Goal: Task Accomplishment & Management: Complete application form

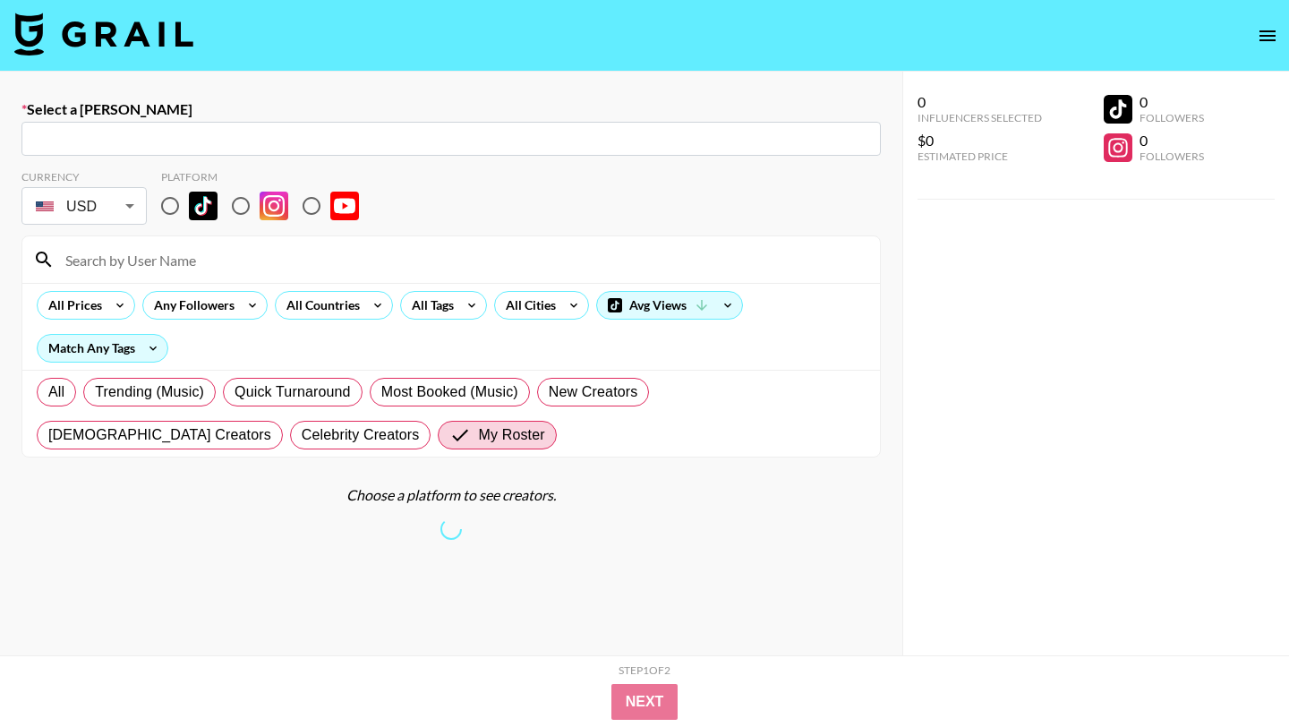
click at [126, 54] on img at bounding box center [103, 34] width 179 height 43
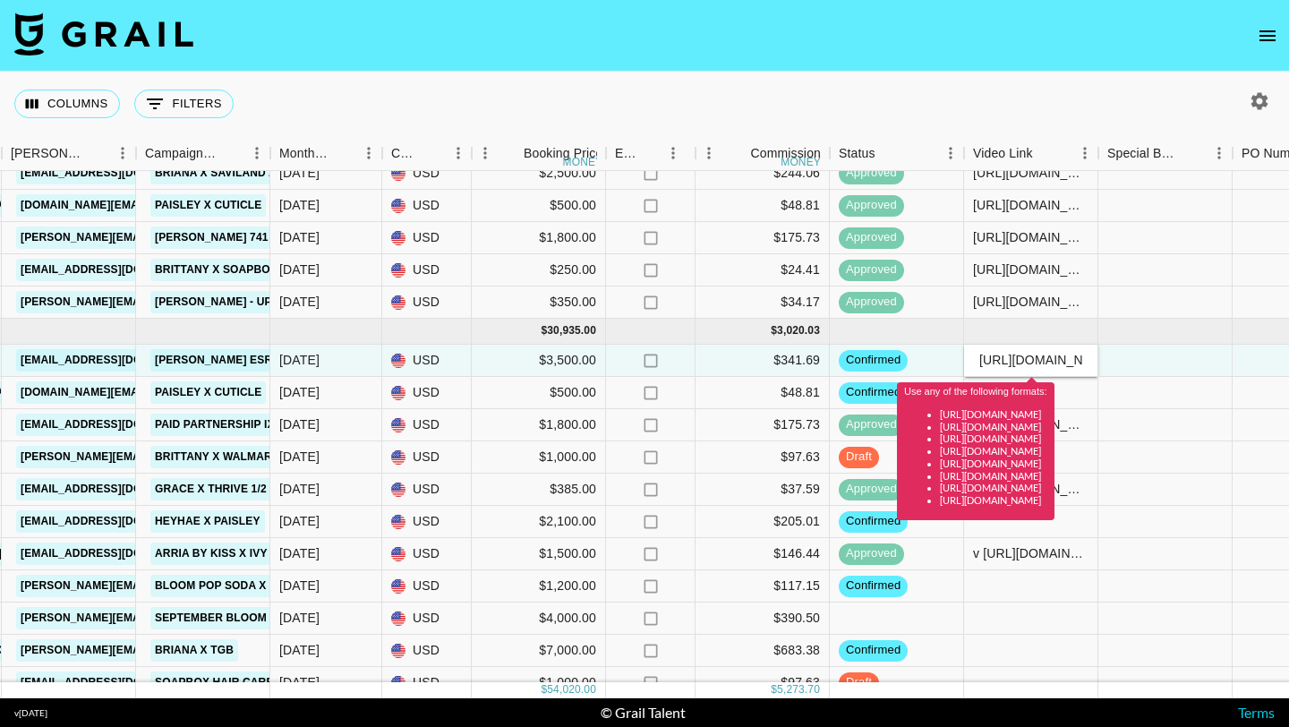
drag, startPoint x: 1087, startPoint y: 359, endPoint x: 914, endPoint y: 348, distance: 173.1
click at [914, 348] on div "rec3c2W1AjE1F5b6f fashionjfer [PERSON_NAME][EMAIL_ADDRESS][PERSON_NAME][DOMAIN_…" at bounding box center [758, 361] width 2973 height 32
click at [1004, 360] on input "[URL][DOMAIN_NAME]" at bounding box center [1031, 360] width 132 height 14
drag, startPoint x: 1021, startPoint y: 361, endPoint x: 946, endPoint y: 358, distance: 74.4
click at [946, 358] on div "rec3c2W1AjE1F5b6f fashionjfer [PERSON_NAME][EMAIL_ADDRESS][PERSON_NAME][DOMAIN_…" at bounding box center [758, 361] width 2973 height 32
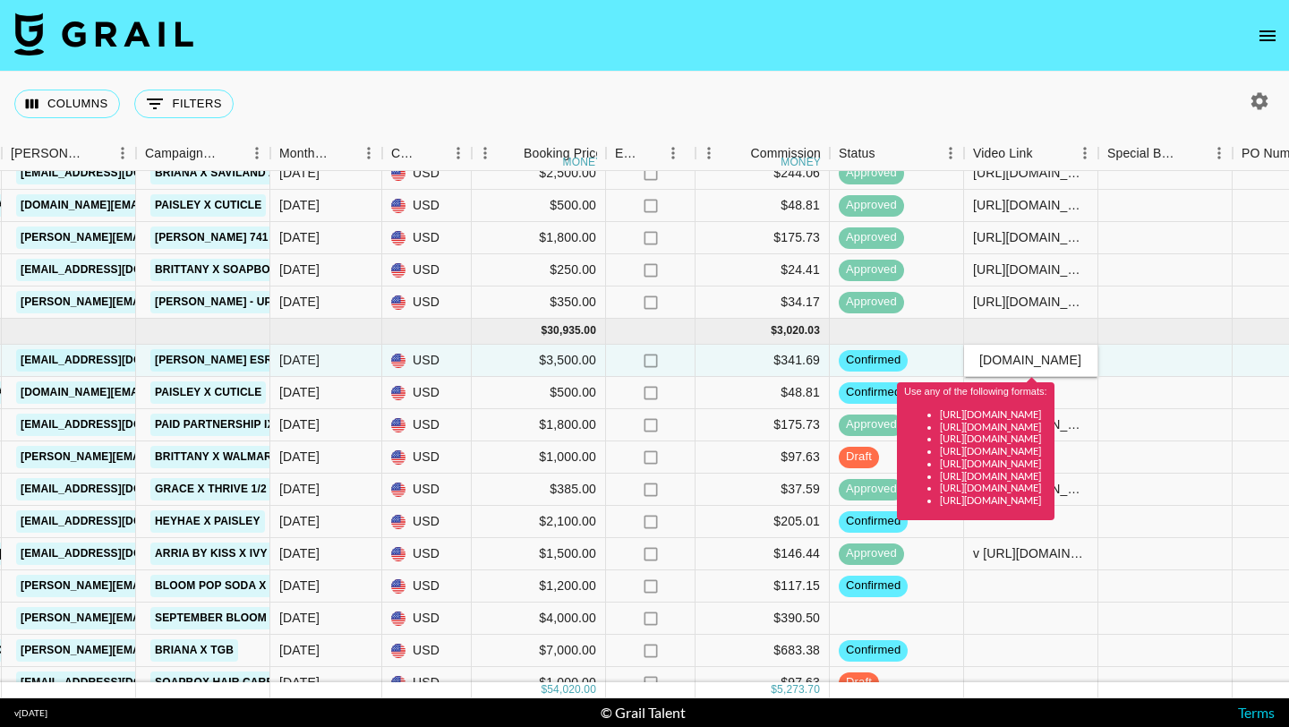
type input "[DOMAIN_NAME][URL]"
click at [1055, 376] on div "Use any of the following formats: [URL][DOMAIN_NAME] [URL][DOMAIN_NAME] [URL][D…" at bounding box center [976, 445] width 158 height 150
click at [1050, 361] on input "[DOMAIN_NAME][URL]" at bounding box center [1031, 360] width 132 height 14
click at [1136, 362] on div at bounding box center [1166, 361] width 134 height 32
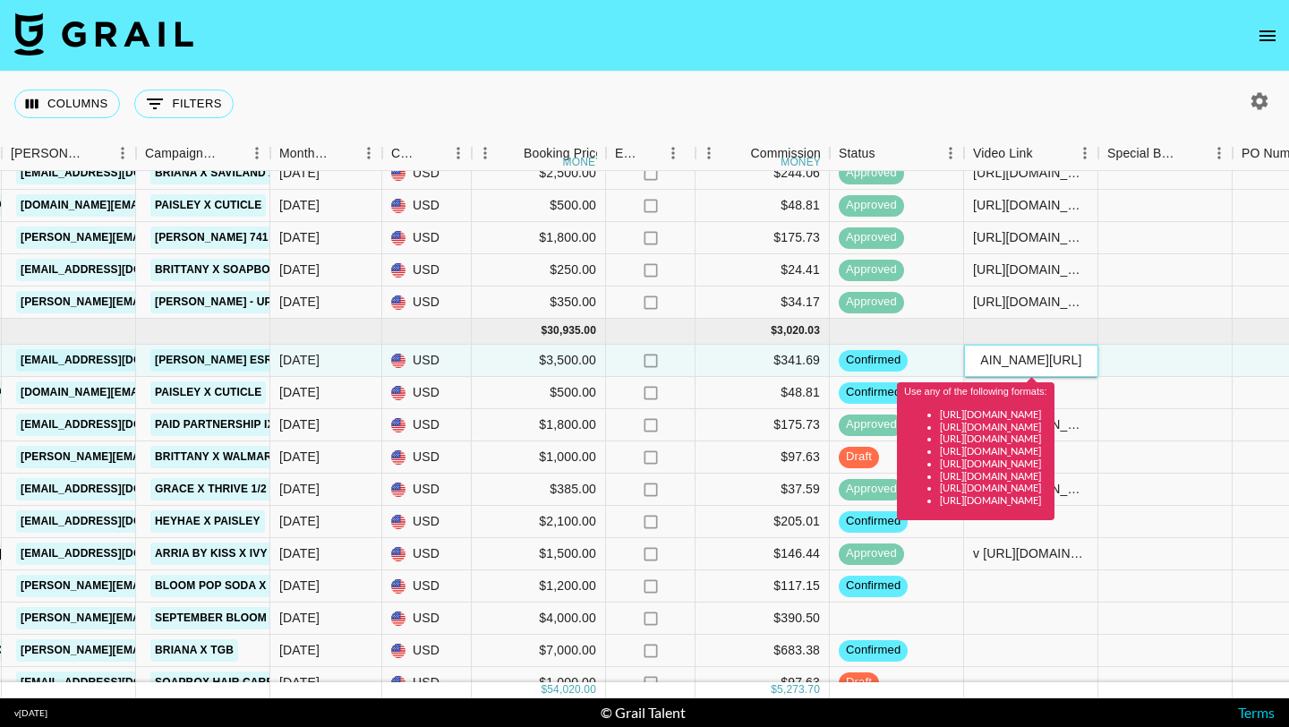
drag, startPoint x: 980, startPoint y: 362, endPoint x: 1116, endPoint y: 362, distance: 136.1
click at [1116, 362] on div "rec3c2W1AjE1F5b6f fashionjfer [PERSON_NAME][EMAIL_ADDRESS][PERSON_NAME][DOMAIN_…" at bounding box center [758, 361] width 2973 height 32
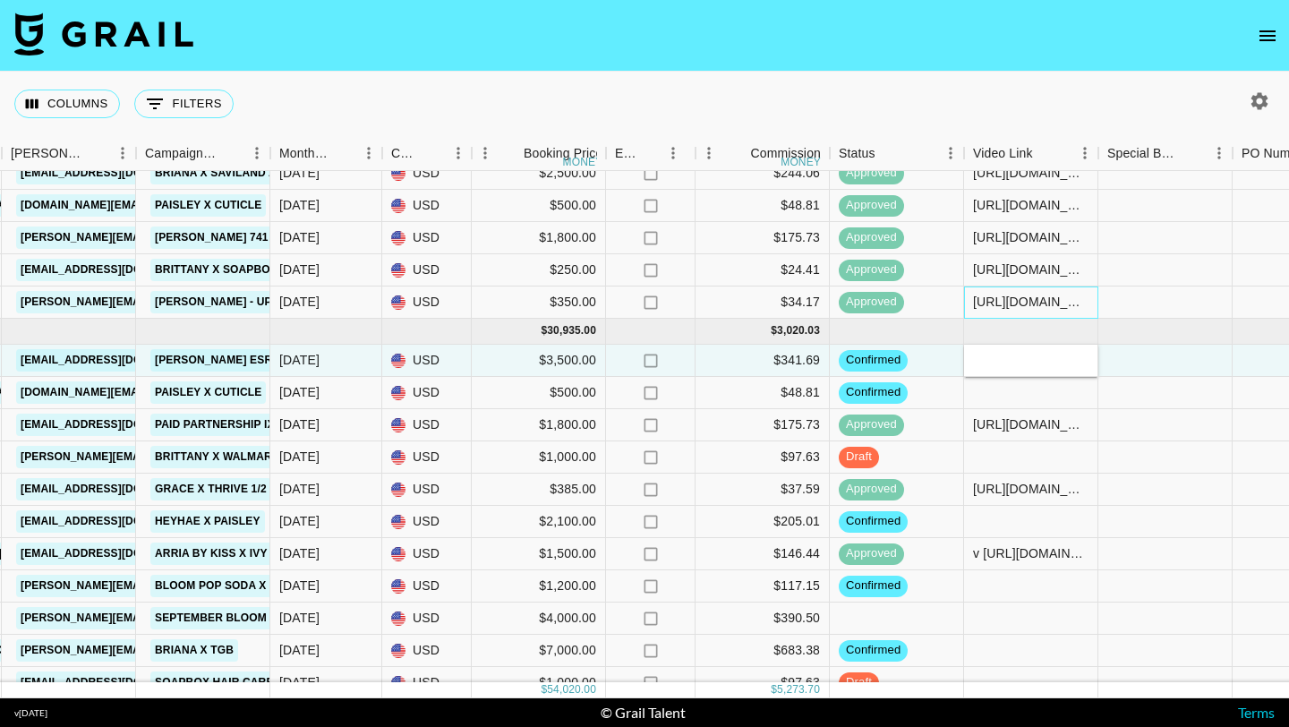
click at [1047, 302] on div "[URL][DOMAIN_NAME]" at bounding box center [1031, 302] width 116 height 18
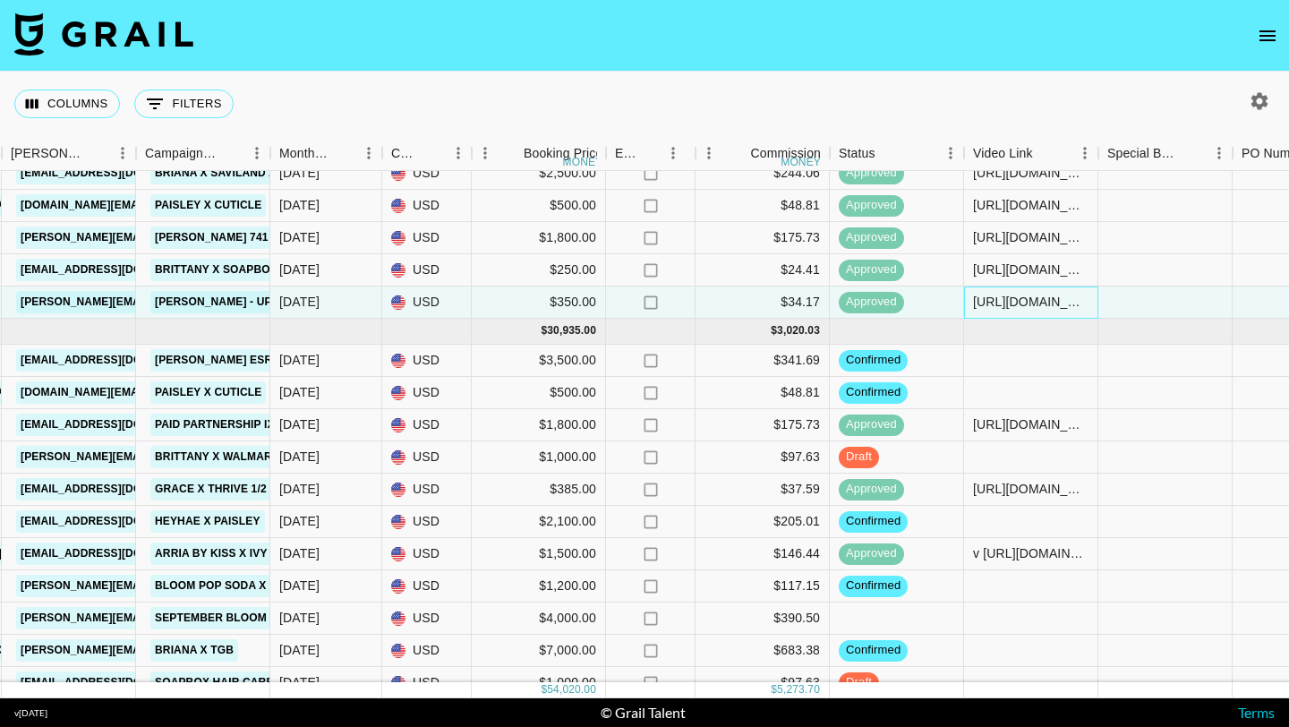
click at [1047, 302] on div "[URL][DOMAIN_NAME]" at bounding box center [1031, 302] width 116 height 18
drag, startPoint x: 1089, startPoint y: 306, endPoint x: 968, endPoint y: 294, distance: 121.5
click at [968, 295] on input "[URL][DOMAIN_NAME]" at bounding box center [1031, 302] width 132 height 14
click at [1020, 362] on div at bounding box center [1031, 361] width 134 height 32
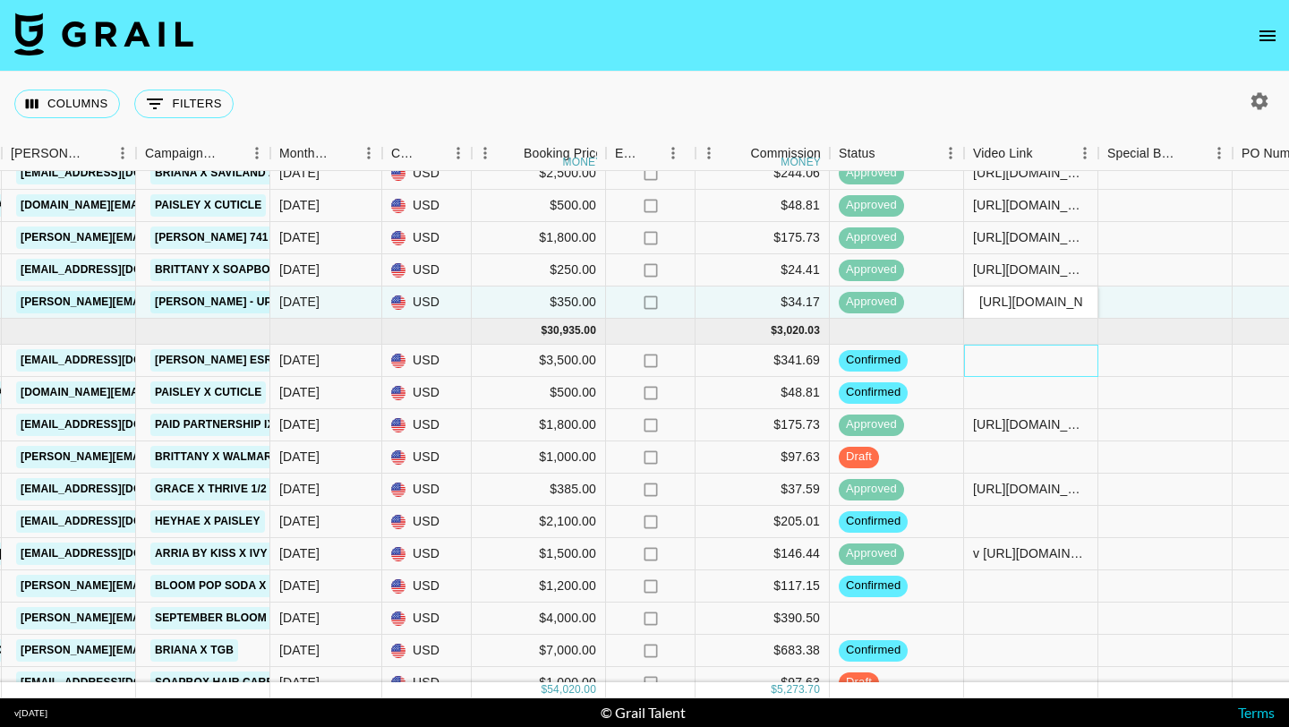
click at [1020, 362] on div at bounding box center [1031, 361] width 134 height 32
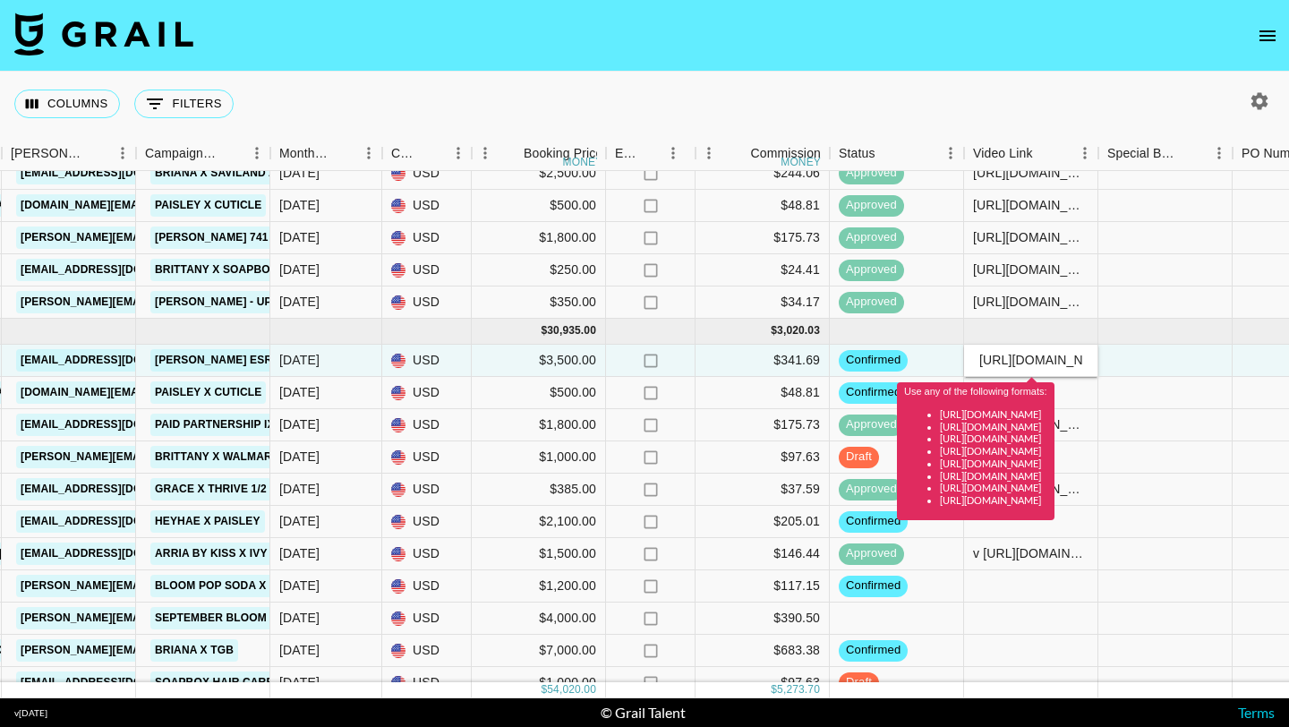
drag, startPoint x: 1086, startPoint y: 367, endPoint x: 935, endPoint y: 358, distance: 151.6
click at [935, 358] on div "rec3c2W1AjE1F5b6f fashionjfer [PERSON_NAME][EMAIL_ADDRESS][PERSON_NAME][DOMAIN_…" at bounding box center [758, 361] width 2973 height 32
click at [999, 357] on input "[URL][DOMAIN_NAME]" at bounding box center [1031, 360] width 132 height 14
drag, startPoint x: 1018, startPoint y: 361, endPoint x: 954, endPoint y: 352, distance: 65.1
click at [954, 352] on div "rec3c2W1AjE1F5b6f fashionjfer [PERSON_NAME][EMAIL_ADDRESS][PERSON_NAME][DOMAIN_…" at bounding box center [758, 361] width 2973 height 32
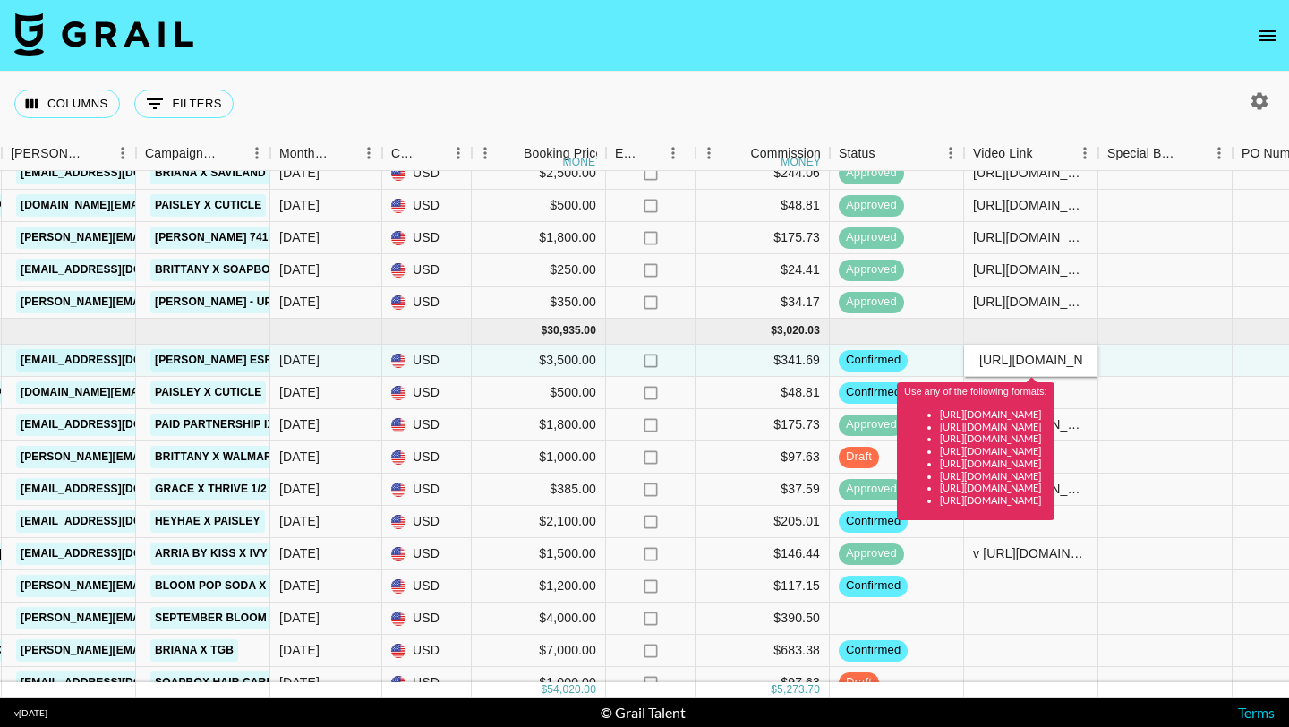
click at [1053, 357] on input "[URL][DOMAIN_NAME]" at bounding box center [1031, 360] width 132 height 14
type input "[URL][DOMAIN_NAME]"
click at [1022, 302] on div "[URL][DOMAIN_NAME]" at bounding box center [1031, 302] width 116 height 18
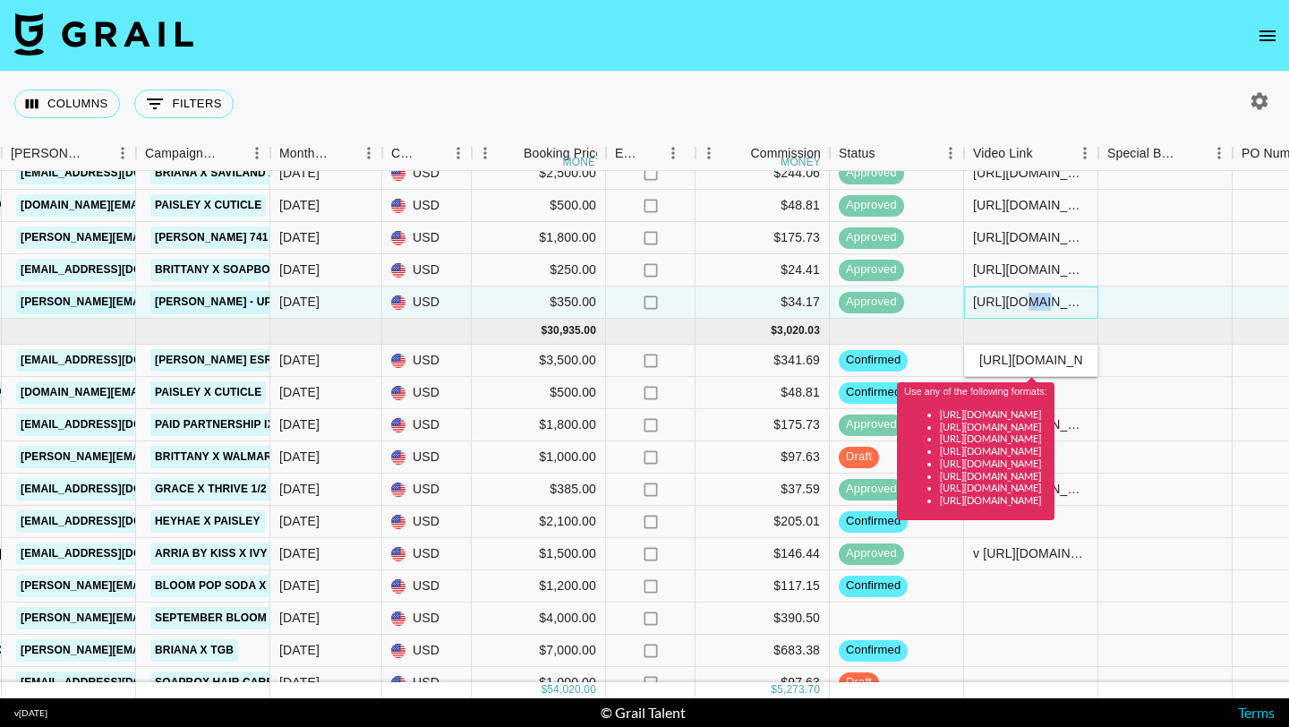
click at [1022, 302] on div "[URL][DOMAIN_NAME]" at bounding box center [1031, 302] width 116 height 18
drag, startPoint x: 1083, startPoint y: 303, endPoint x: 963, endPoint y: 297, distance: 121.0
click at [963, 297] on div "reczhjWvyKbJqQW9e ivycatrett [PERSON_NAME][EMAIL_ADDRESS][PERSON_NAME][DOMAIN_N…" at bounding box center [758, 303] width 2973 height 32
click at [1061, 351] on div "[URL][DOMAIN_NAME]" at bounding box center [1031, 360] width 132 height 18
